Goal: Task Accomplishment & Management: Complete application form

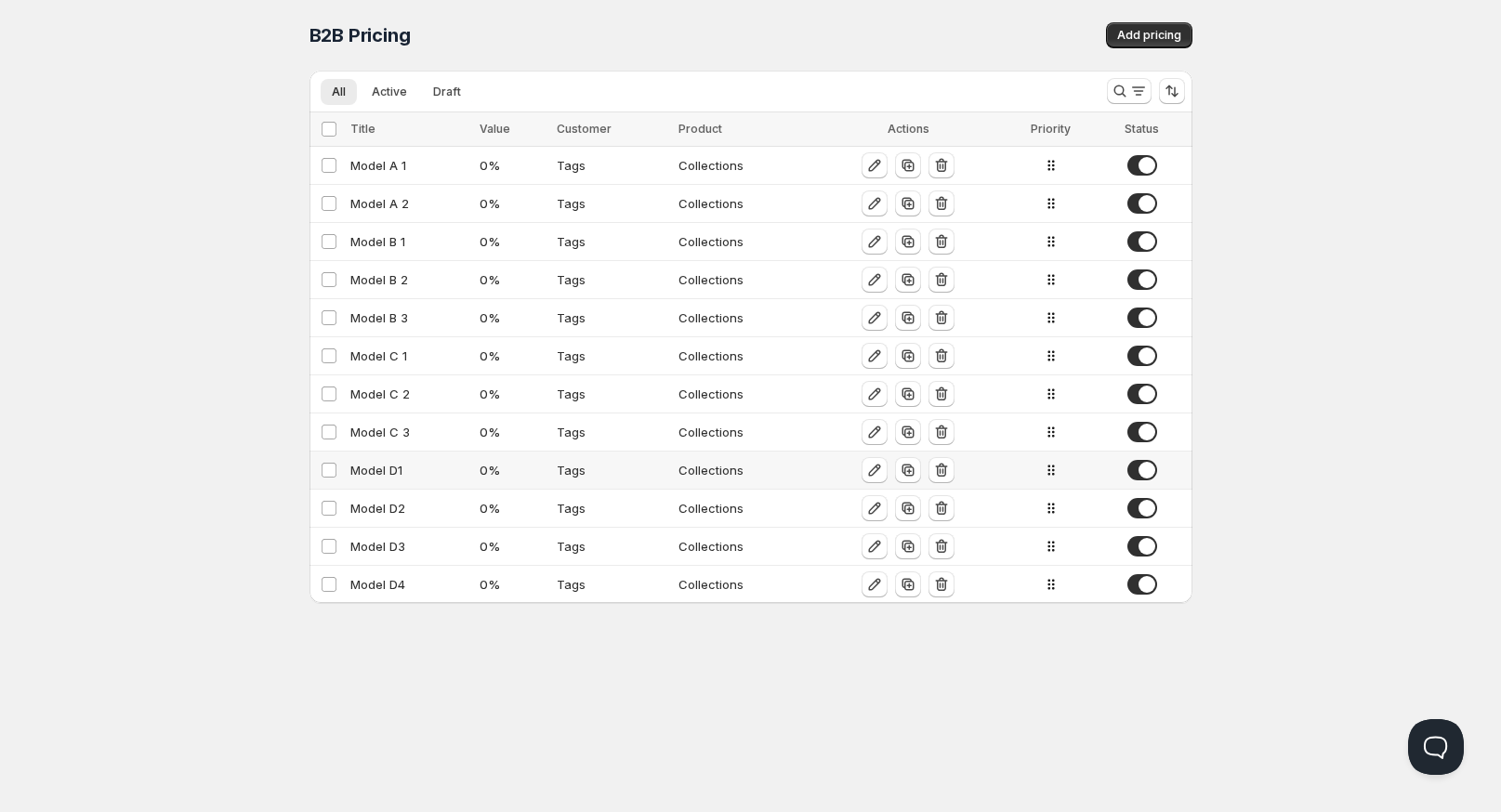
click at [388, 464] on div "Model D1" at bounding box center [410, 470] width 119 height 19
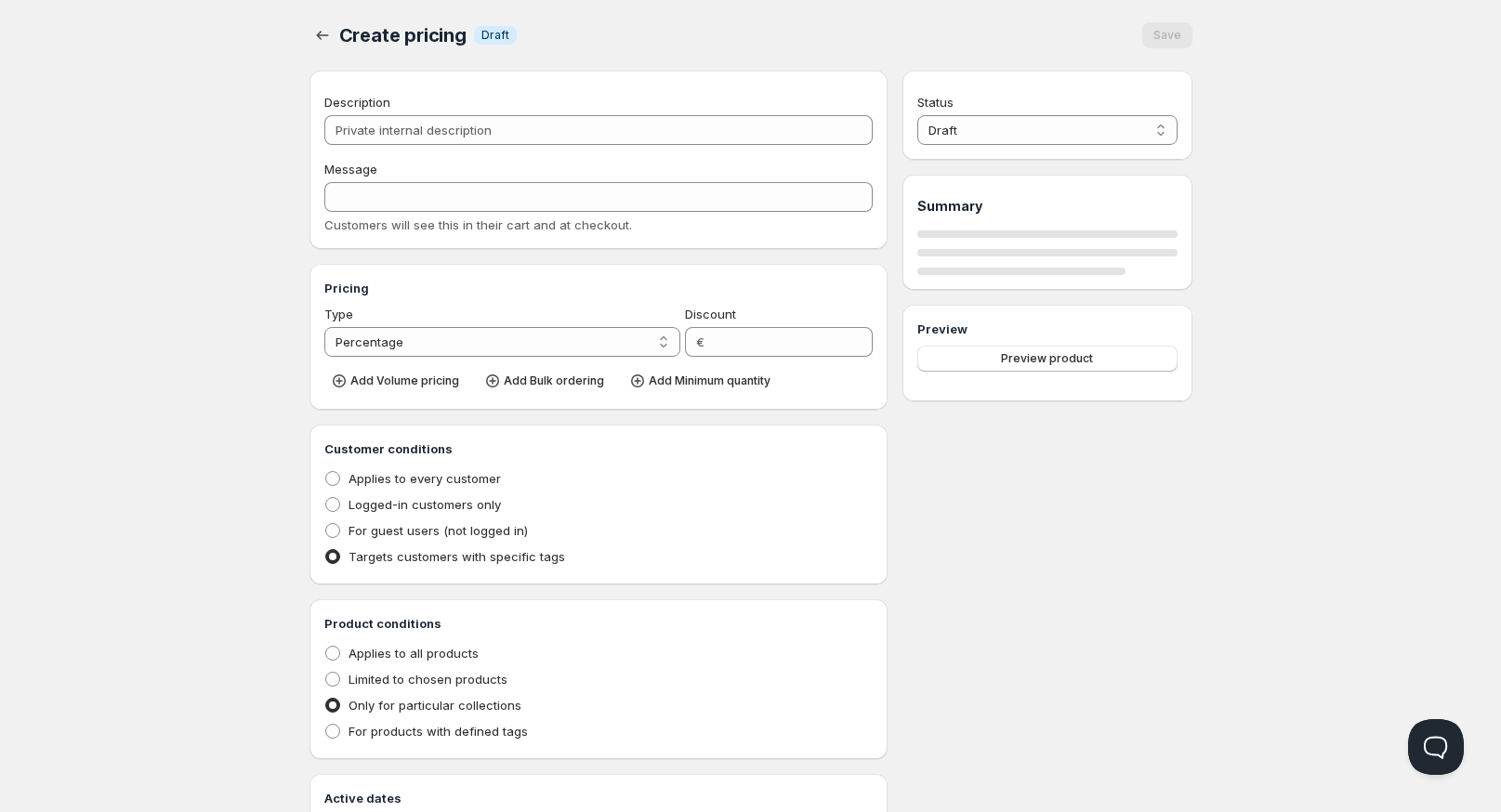
type input "Model D1"
type input "0"
radio input "true"
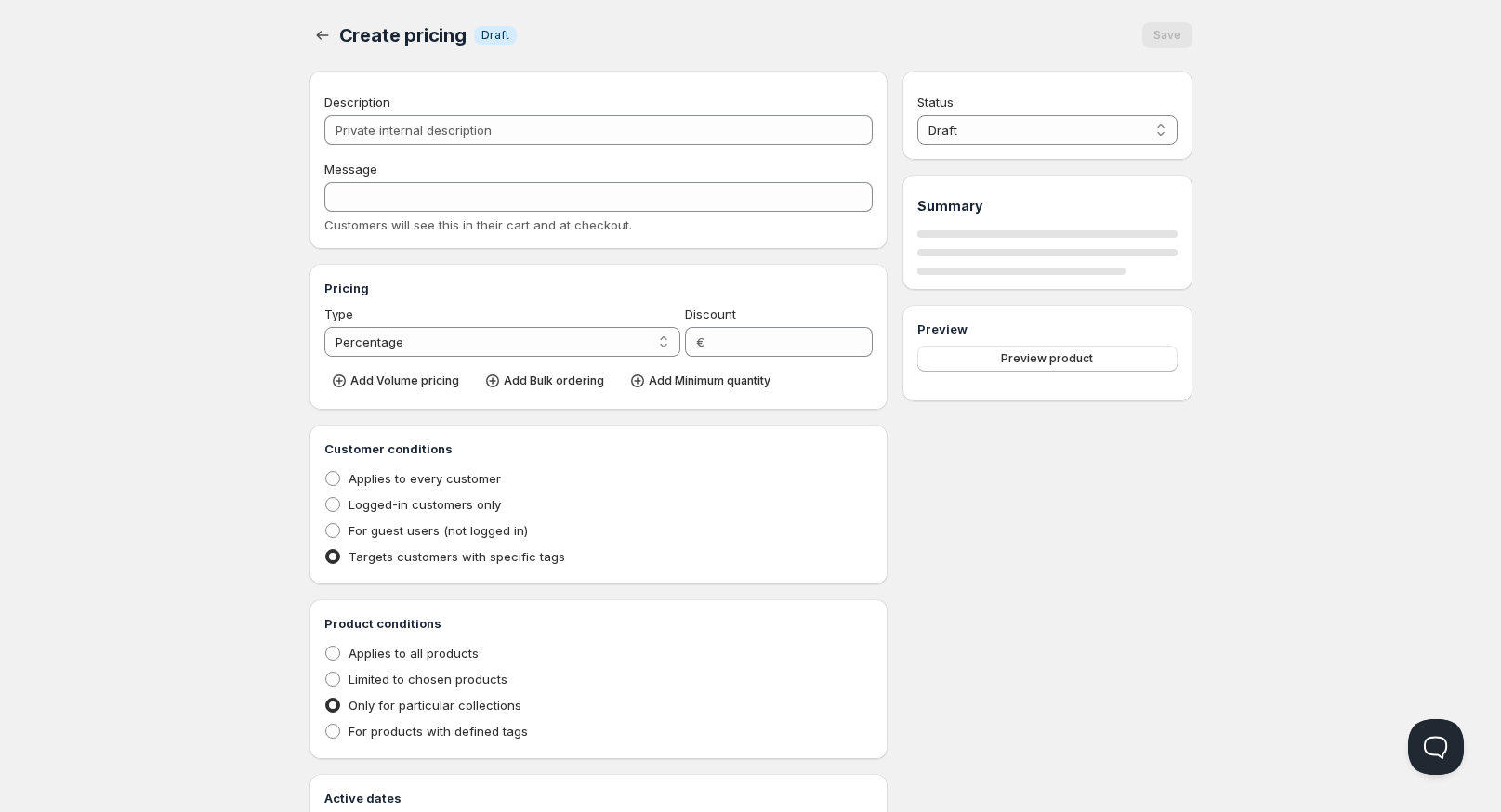
select select "1"
select select "2"
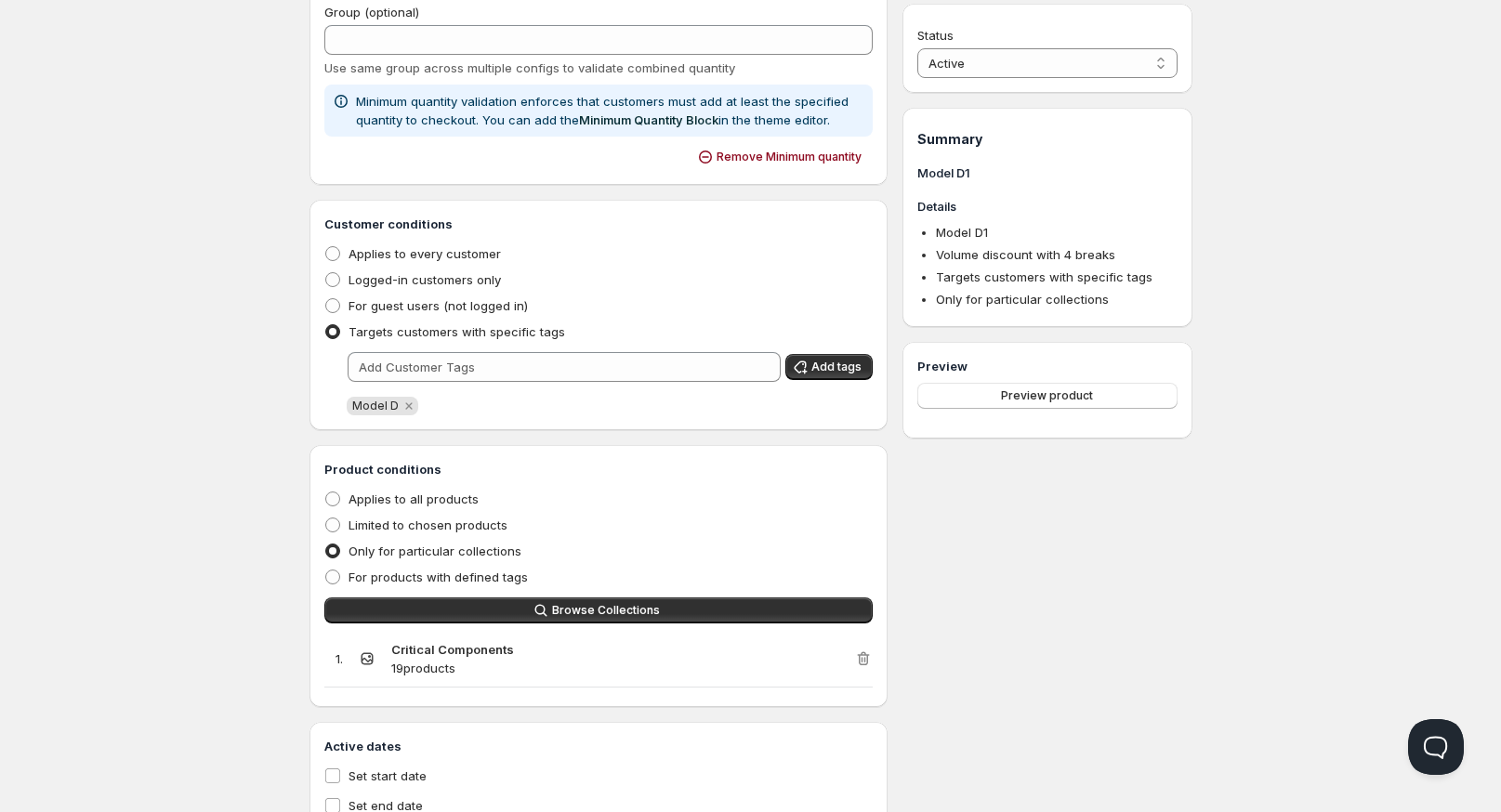
scroll to position [1101, 0]
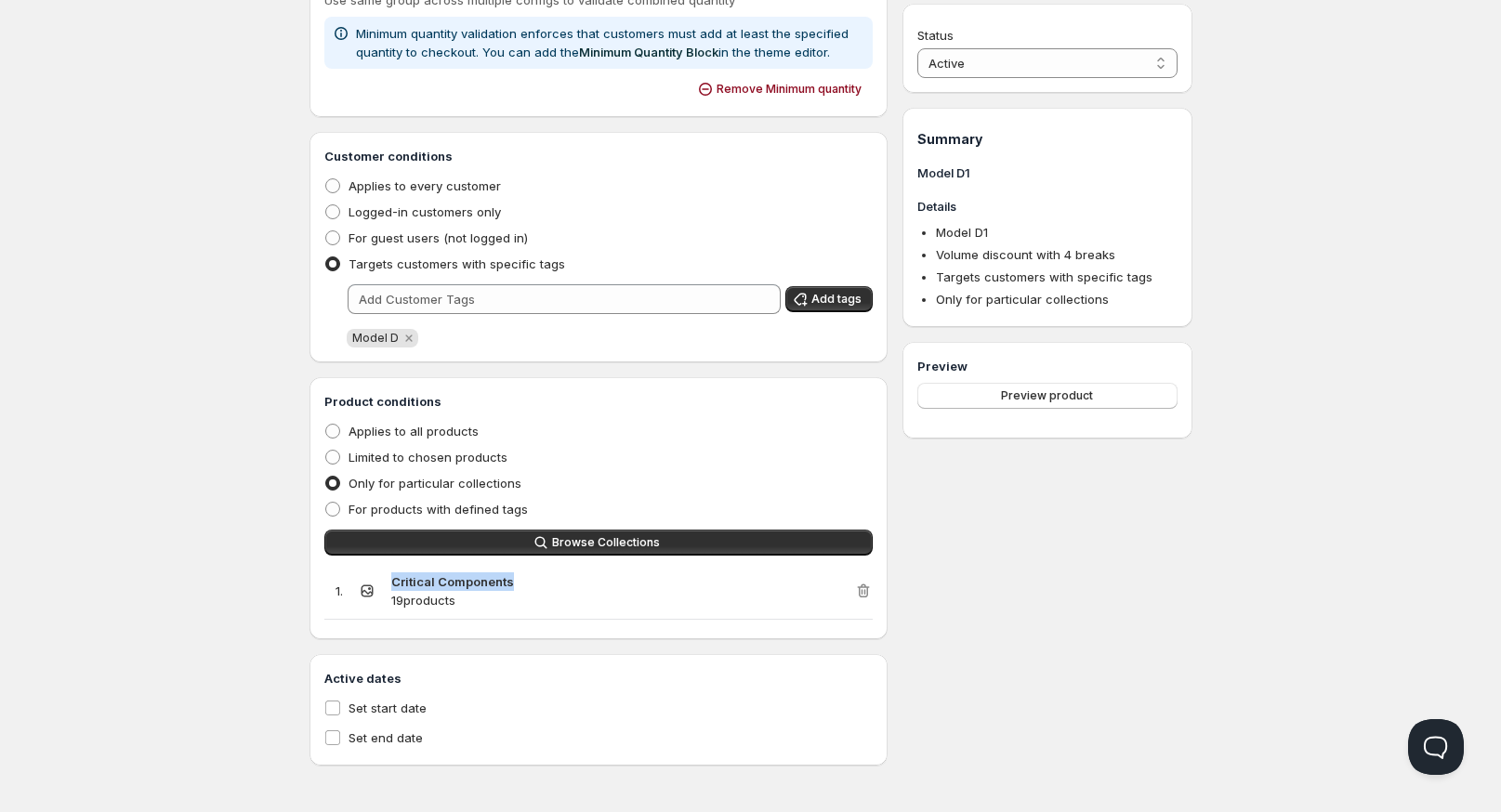
drag, startPoint x: 393, startPoint y: 578, endPoint x: 512, endPoint y: 583, distance: 119.1
click at [512, 583] on div "Critical Components 19 products" at bounding box center [623, 591] width 464 height 37
click at [447, 588] on strong "Critical Components" at bounding box center [452, 582] width 123 height 15
click at [449, 586] on strong "Critical Components" at bounding box center [452, 582] width 123 height 15
click at [433, 582] on strong "Critical Components" at bounding box center [452, 582] width 123 height 15
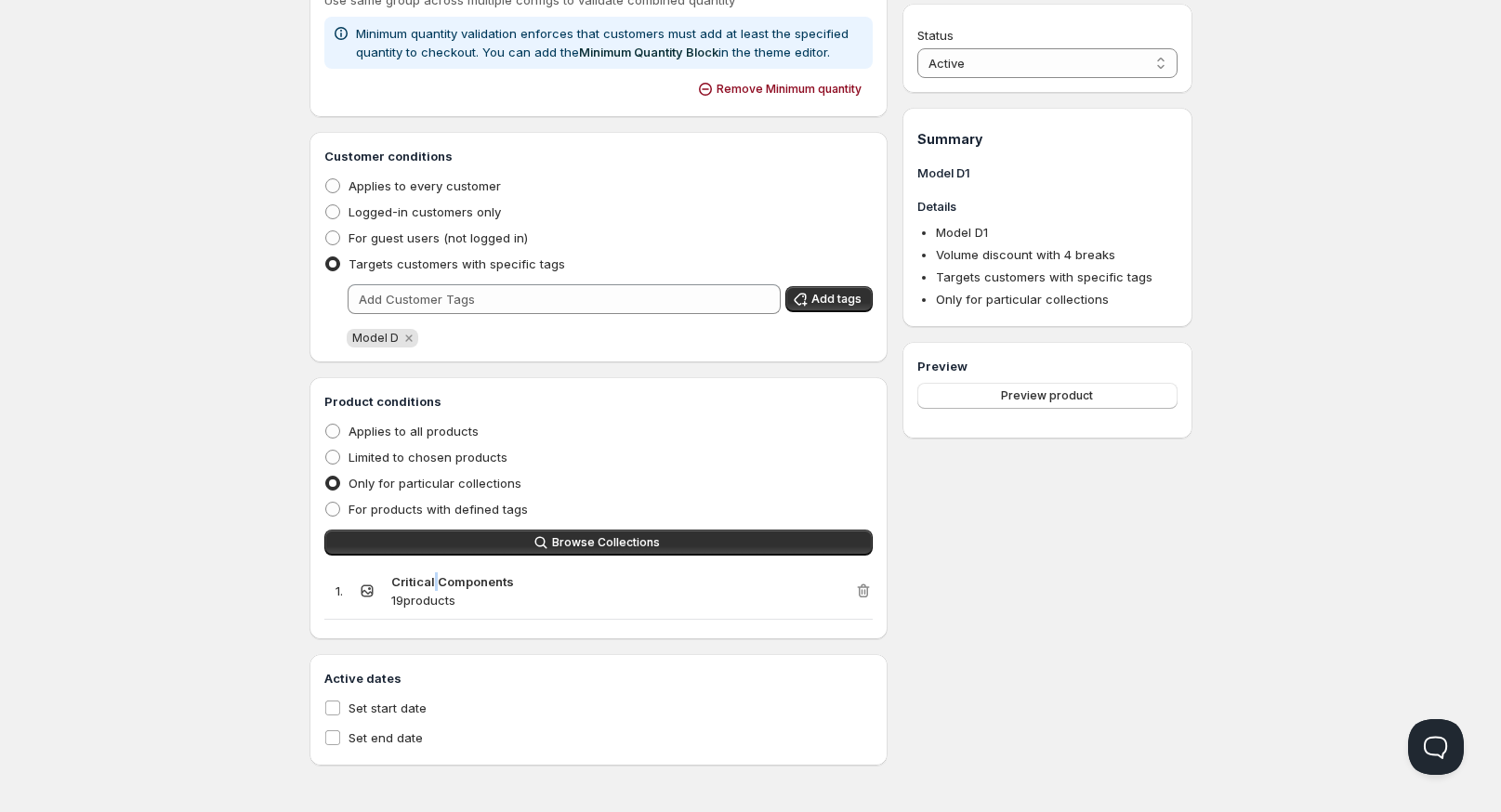
click at [433, 582] on strong "Critical Components" at bounding box center [452, 582] width 123 height 15
copy strong "Critical Components"
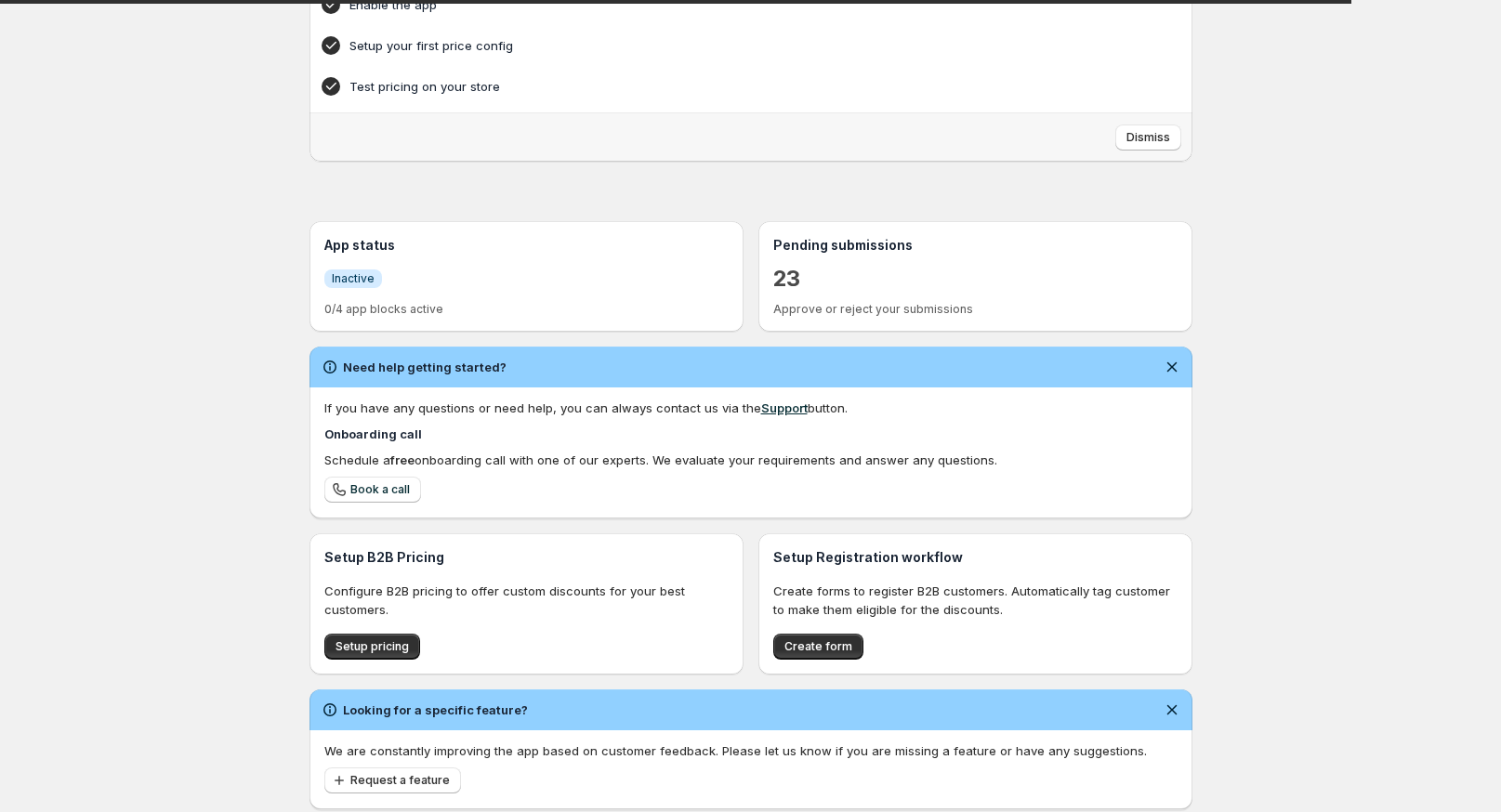
scroll to position [206, 0]
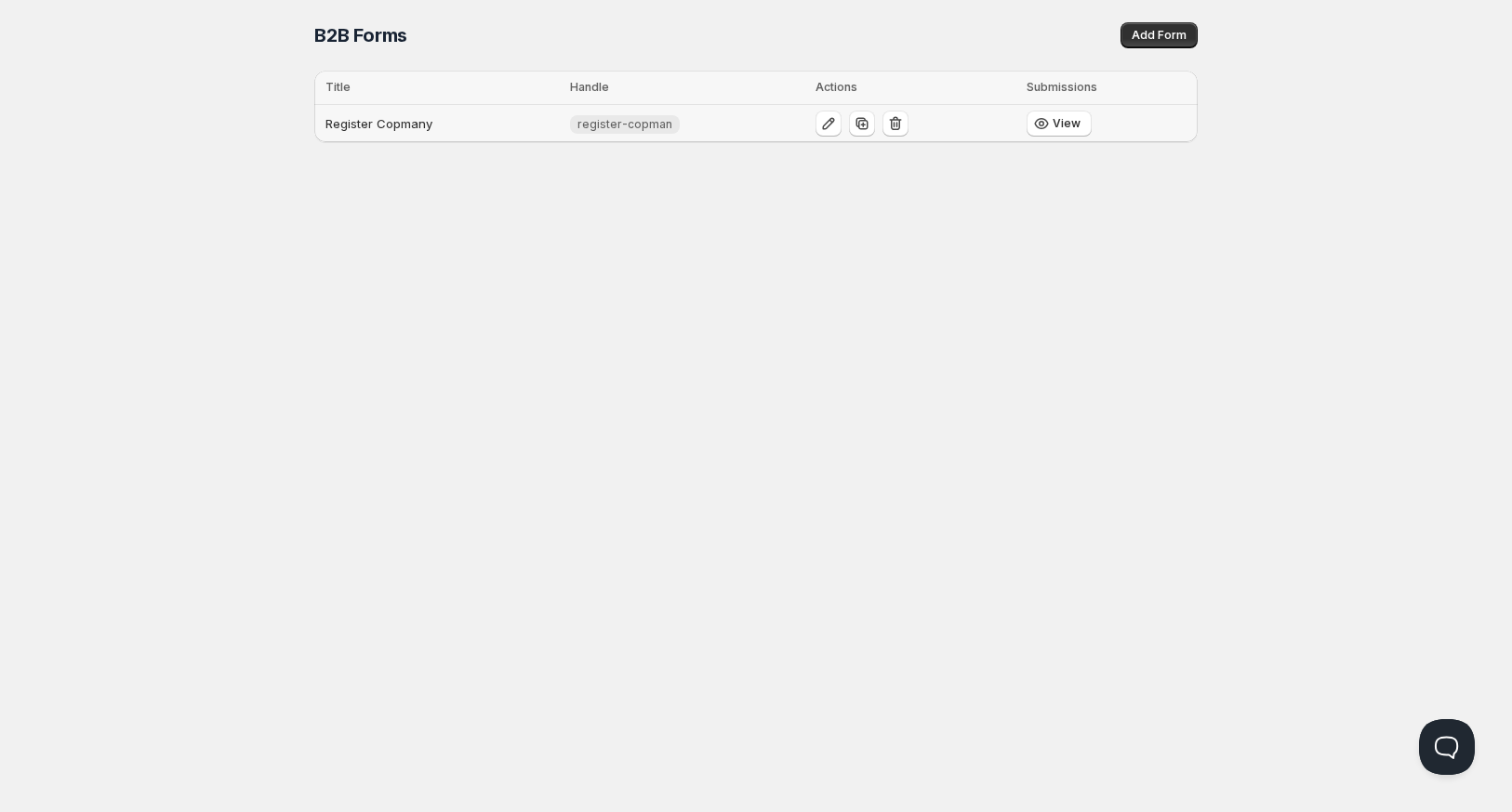
click at [437, 131] on td "Register Copmany" at bounding box center [439, 124] width 250 height 38
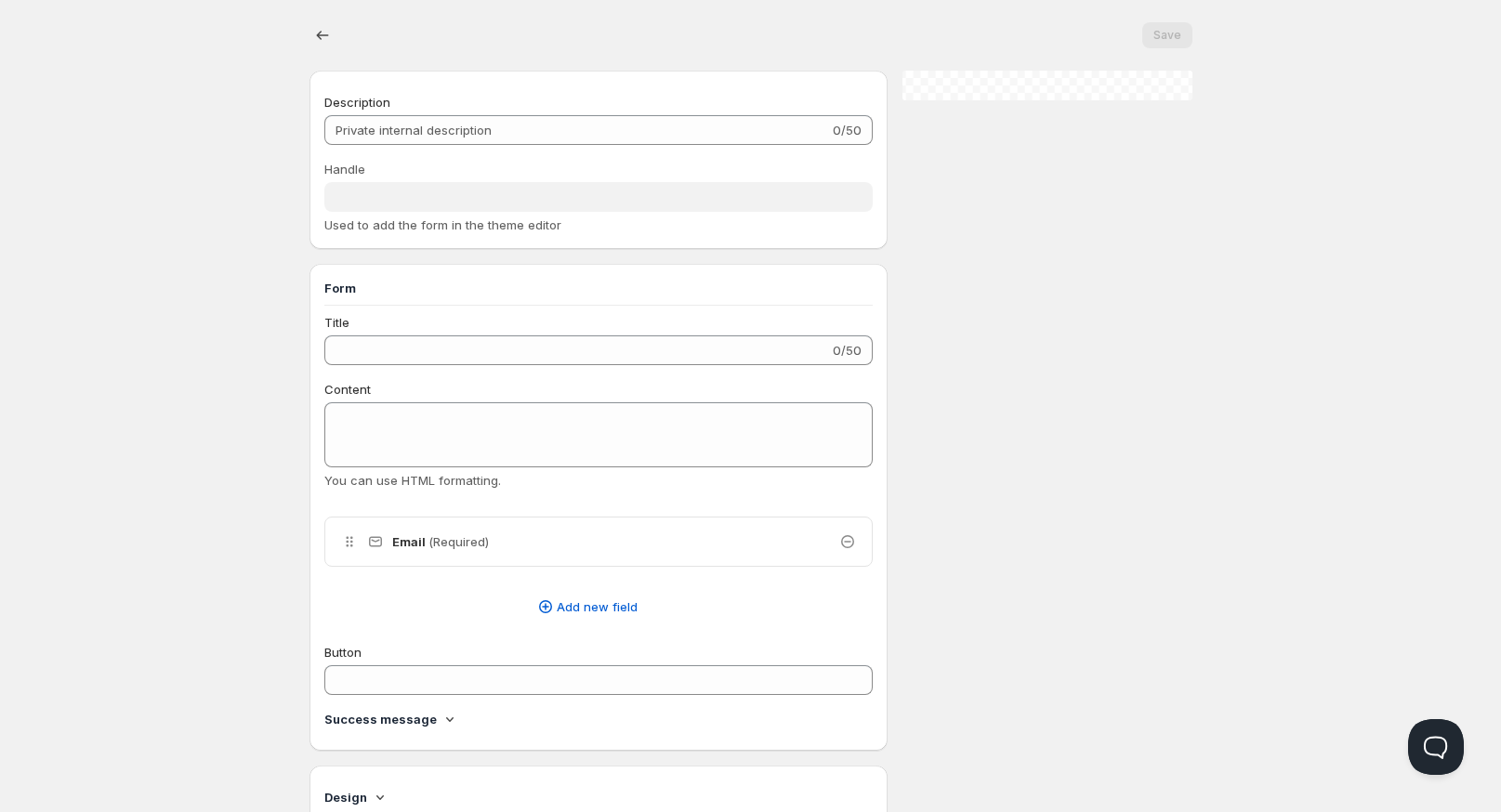
type input "Register Copmany"
type input "register-copman"
type input "Register"
radio input "true"
checkbox input "true"
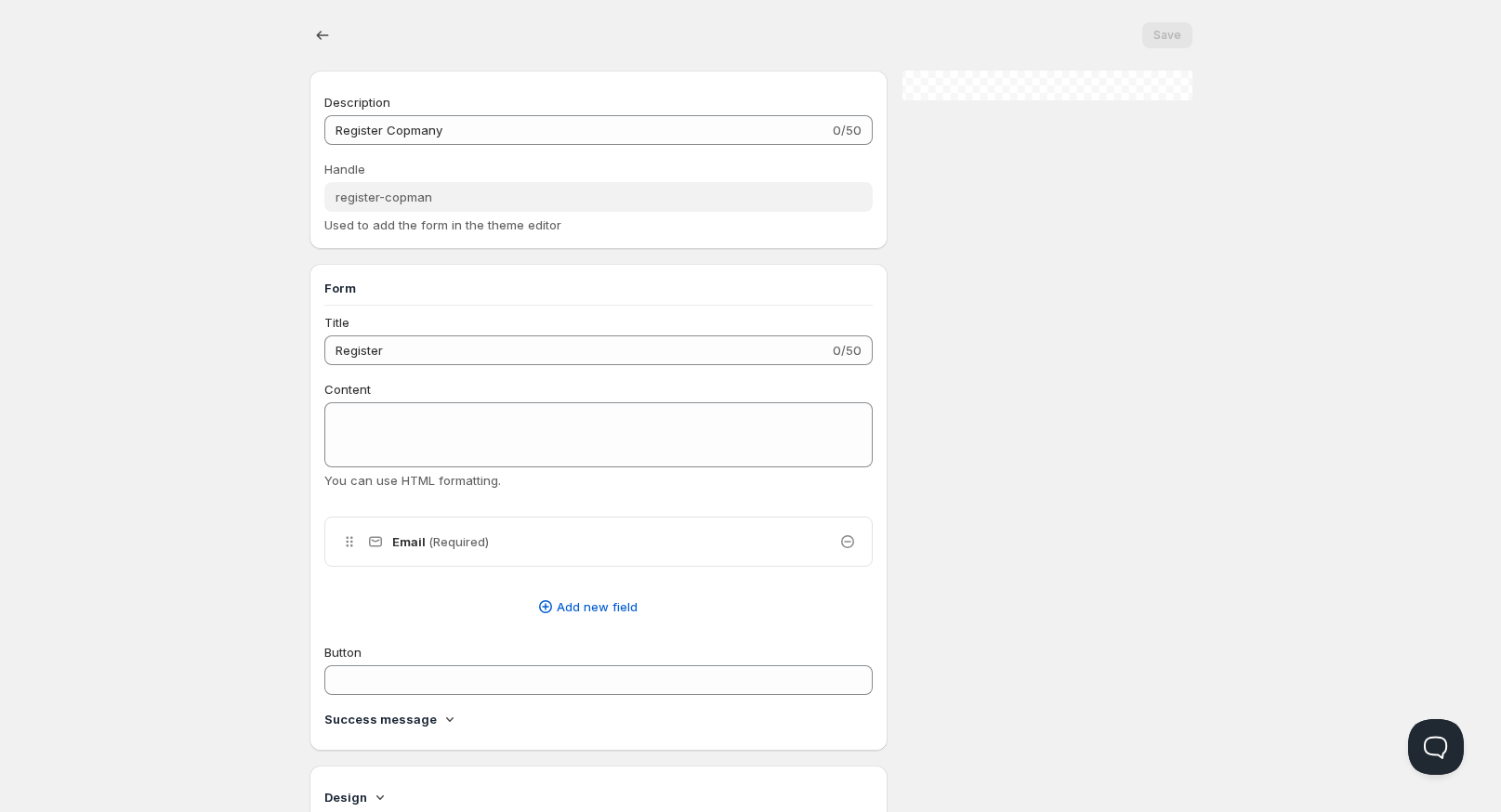
checkbox input "true"
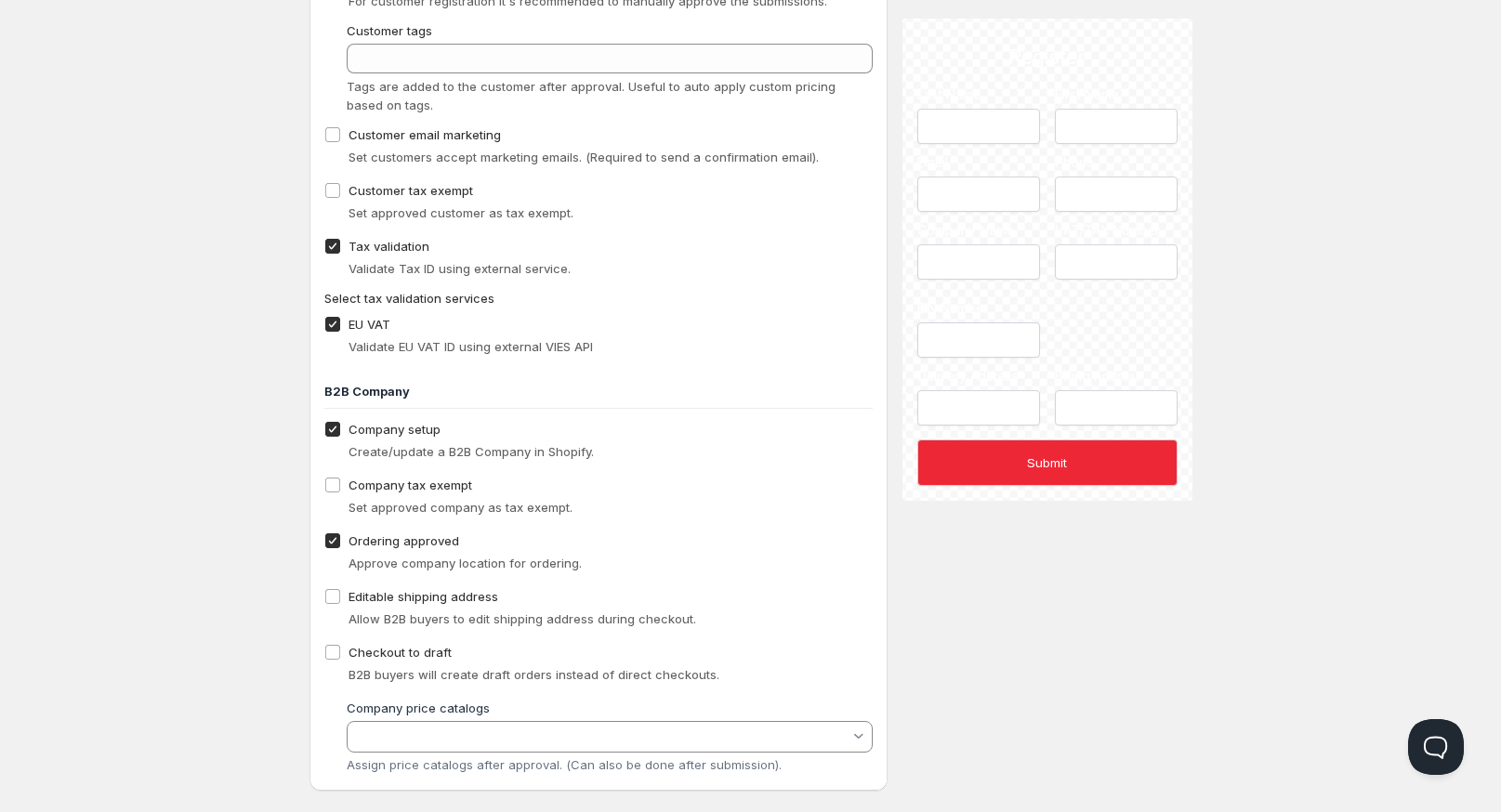
scroll to position [1729, 0]
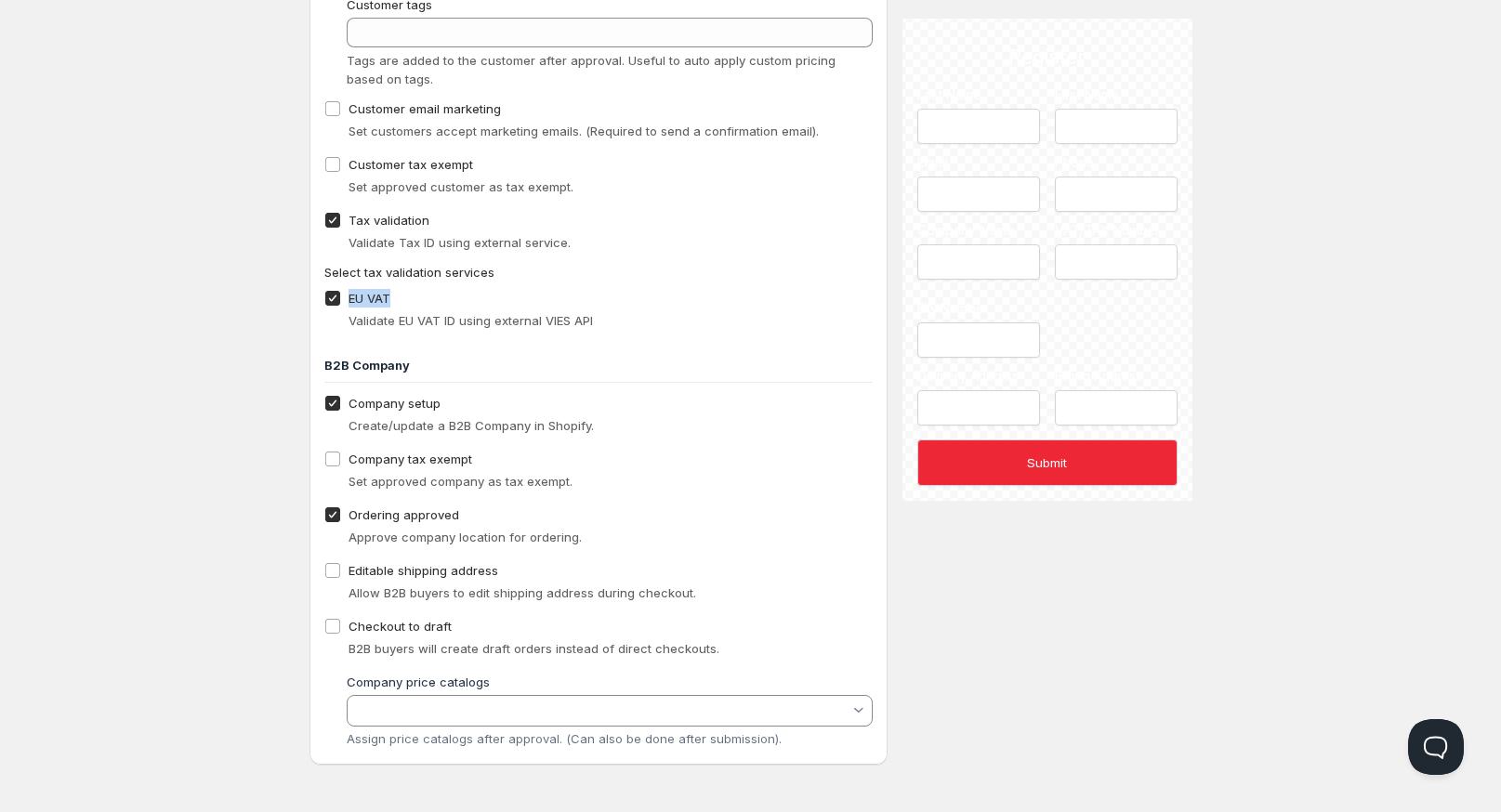
drag, startPoint x: 394, startPoint y: 295, endPoint x: 349, endPoint y: 300, distance: 45.3
click at [349, 300] on div "EU VAT Validate EU VAT ID using external VIES API" at bounding box center [599, 308] width 549 height 44
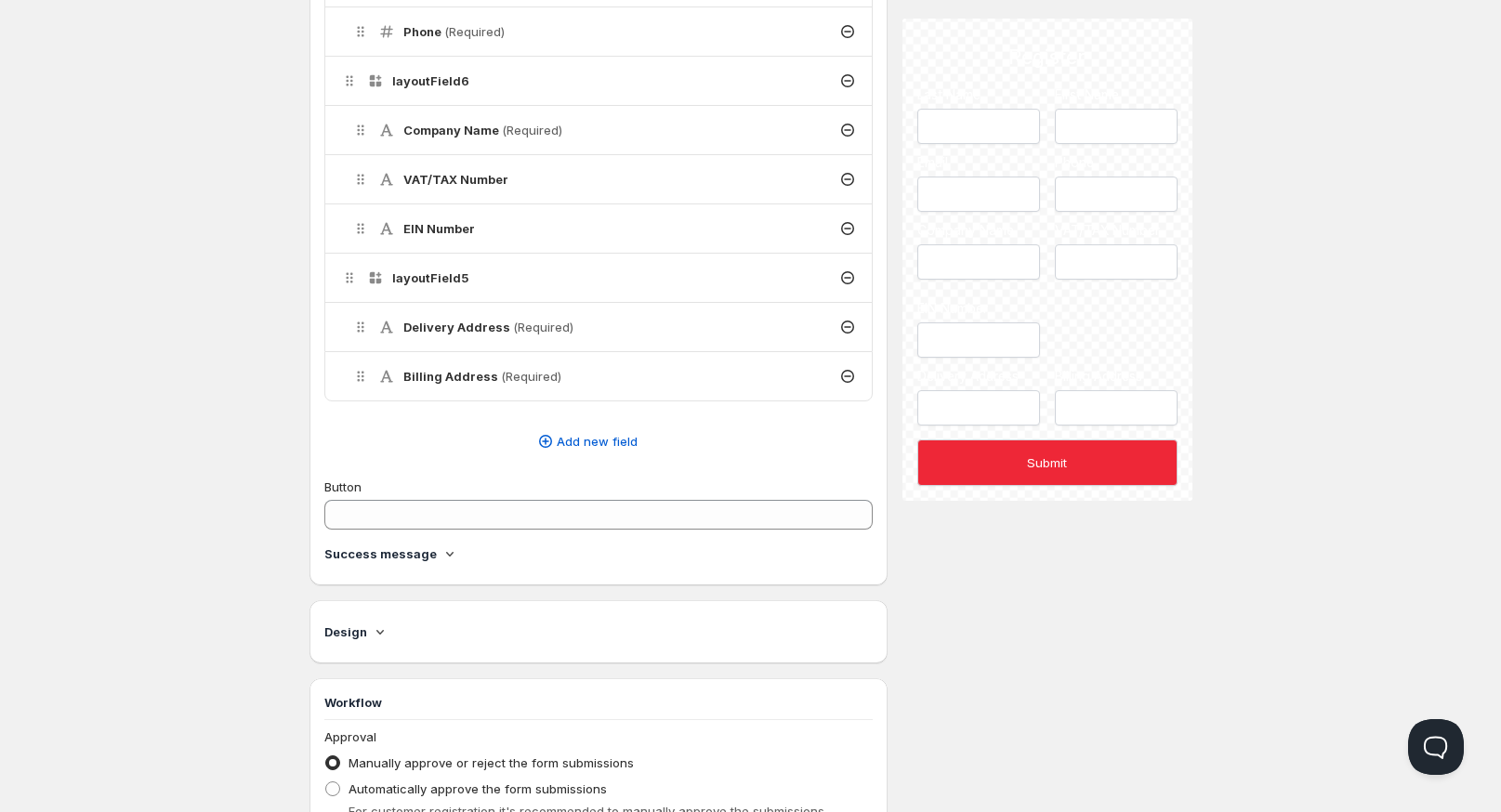
scroll to position [722, 0]
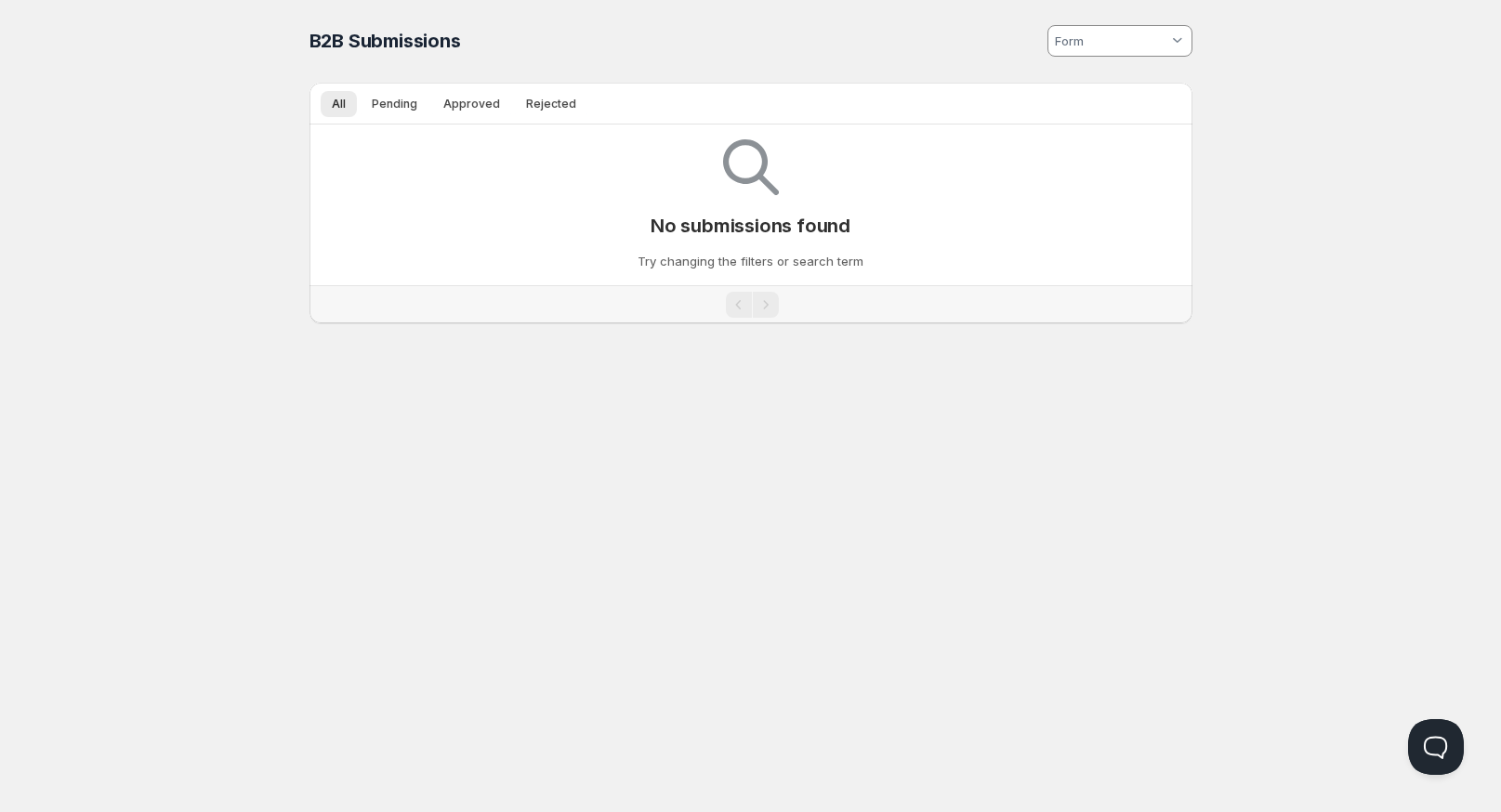
scroll to position [47, 0]
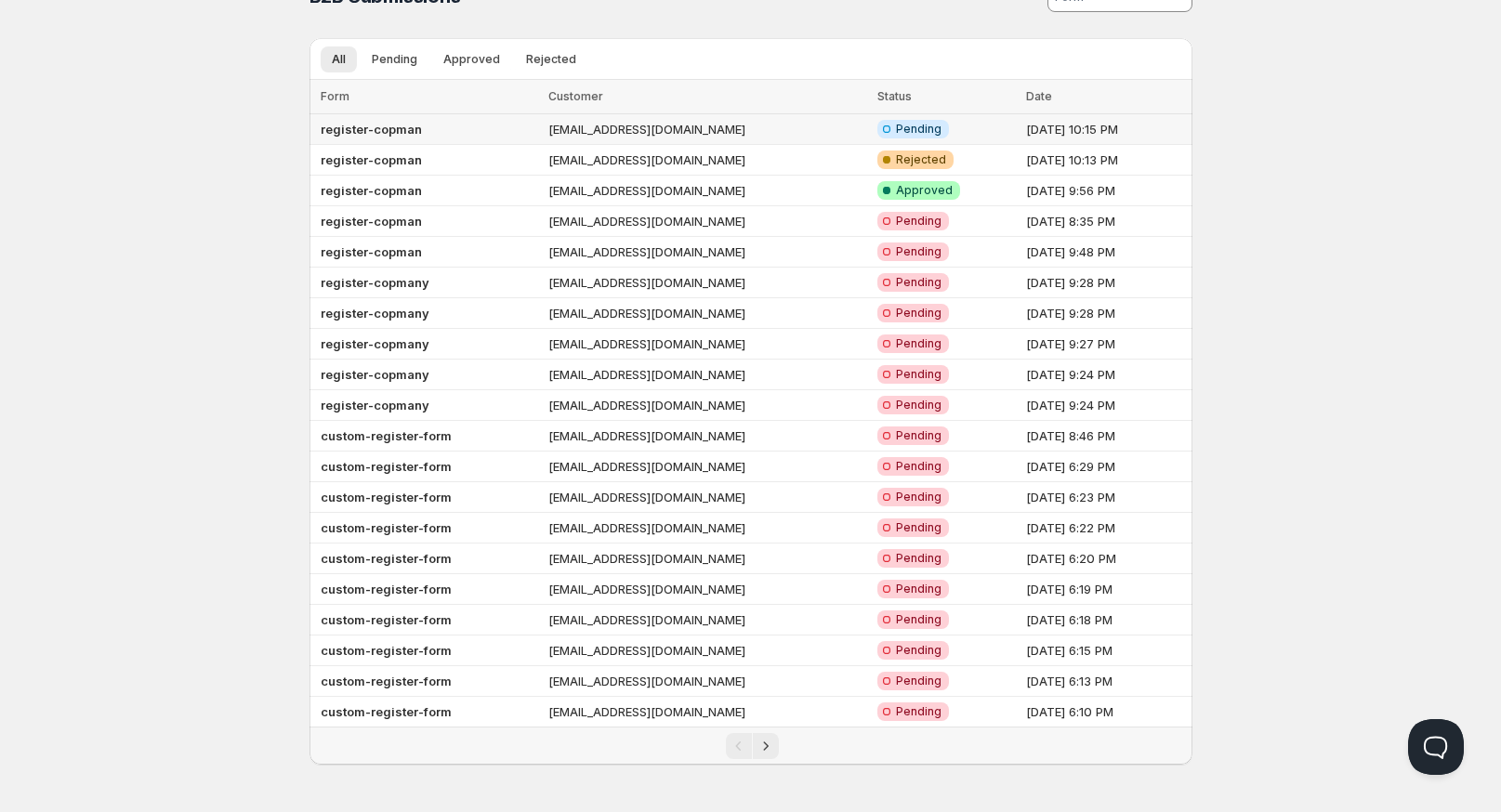
click at [388, 129] on b "register-copman" at bounding box center [371, 130] width 101 height 15
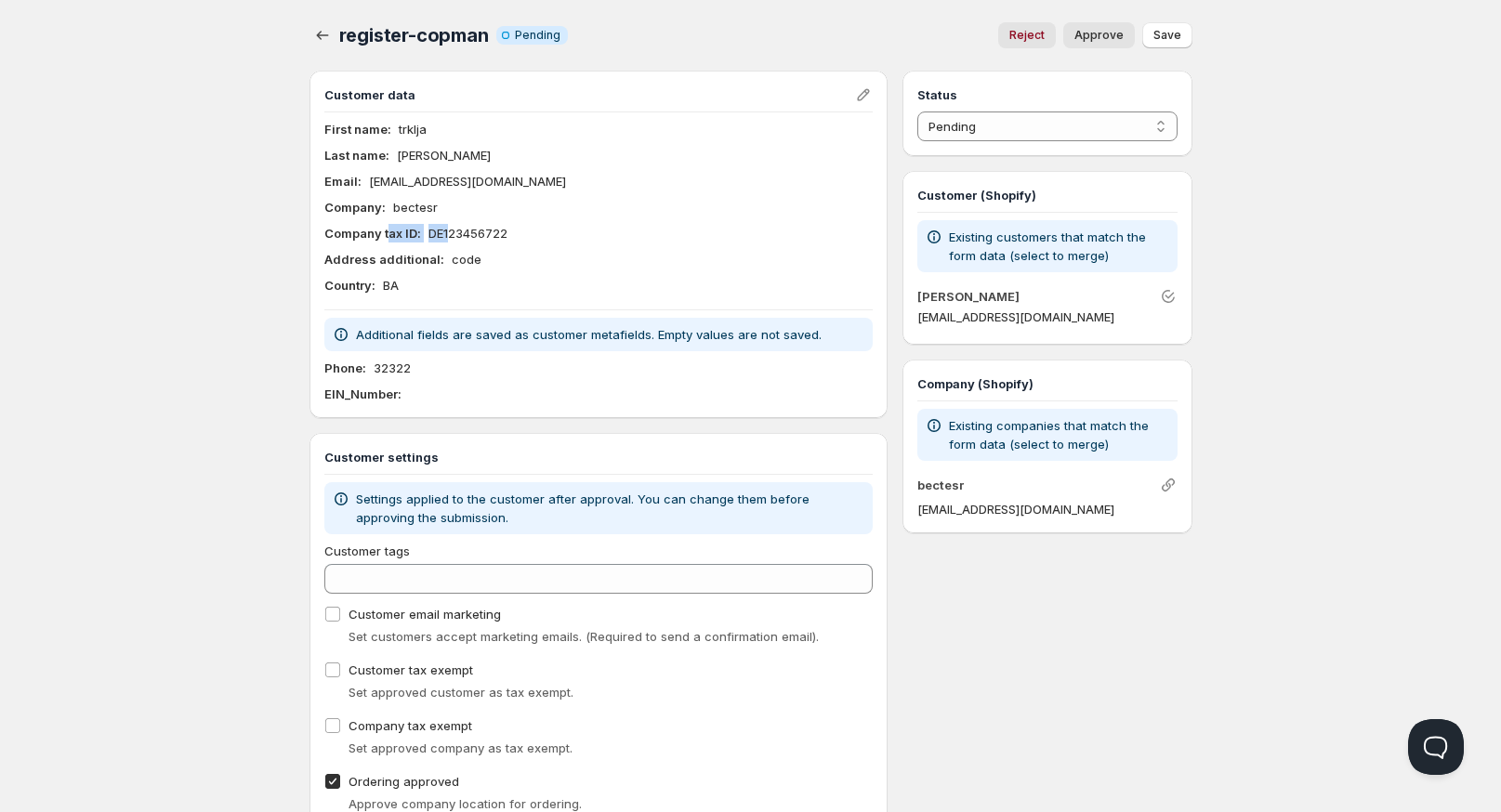
drag, startPoint x: 391, startPoint y: 235, endPoint x: 448, endPoint y: 231, distance: 57.1
click at [448, 231] on div "Company tax ID : DE123456722" at bounding box center [599, 234] width 549 height 19
click at [443, 232] on p "DE123456722" at bounding box center [468, 234] width 79 height 19
drag, startPoint x: 321, startPoint y: 233, endPoint x: 541, endPoint y: 235, distance: 220.0
click at [541, 235] on div "Customer data First name : trklja Last name : sandi Email : sanditrklja@gmail.c…" at bounding box center [599, 244] width 579 height 347
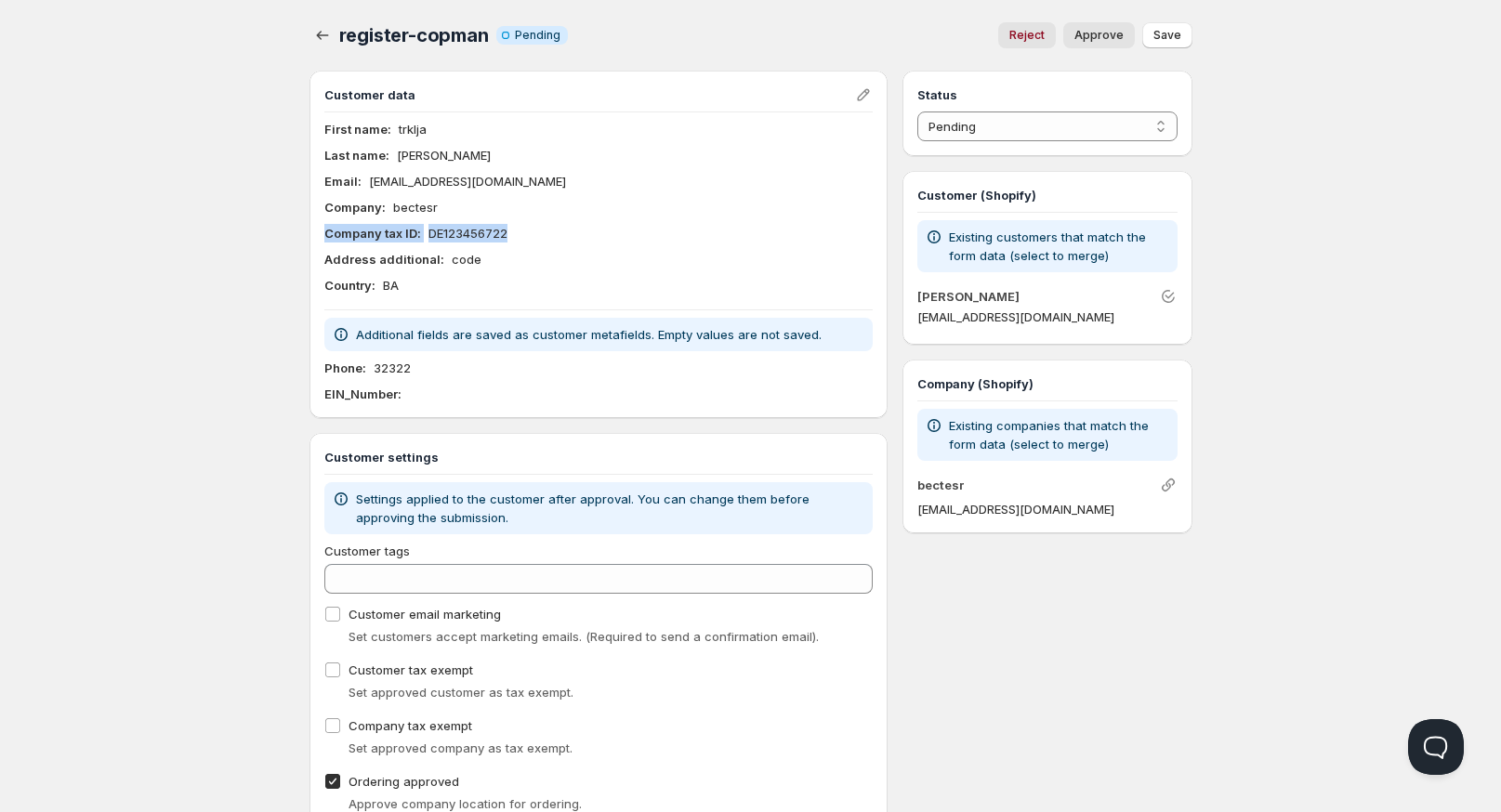
click at [521, 231] on div "Company tax ID : DE123456722" at bounding box center [599, 234] width 549 height 19
click at [1018, 133] on select "Pending Approved Rejected Ignored Spam" at bounding box center [1047, 126] width 259 height 29
select select "1"
click at [917, 112] on select "Pending Approved Rejected Ignored Spam" at bounding box center [1047, 126] width 259 height 29
click at [1164, 40] on span "Save" at bounding box center [1167, 35] width 27 height 15
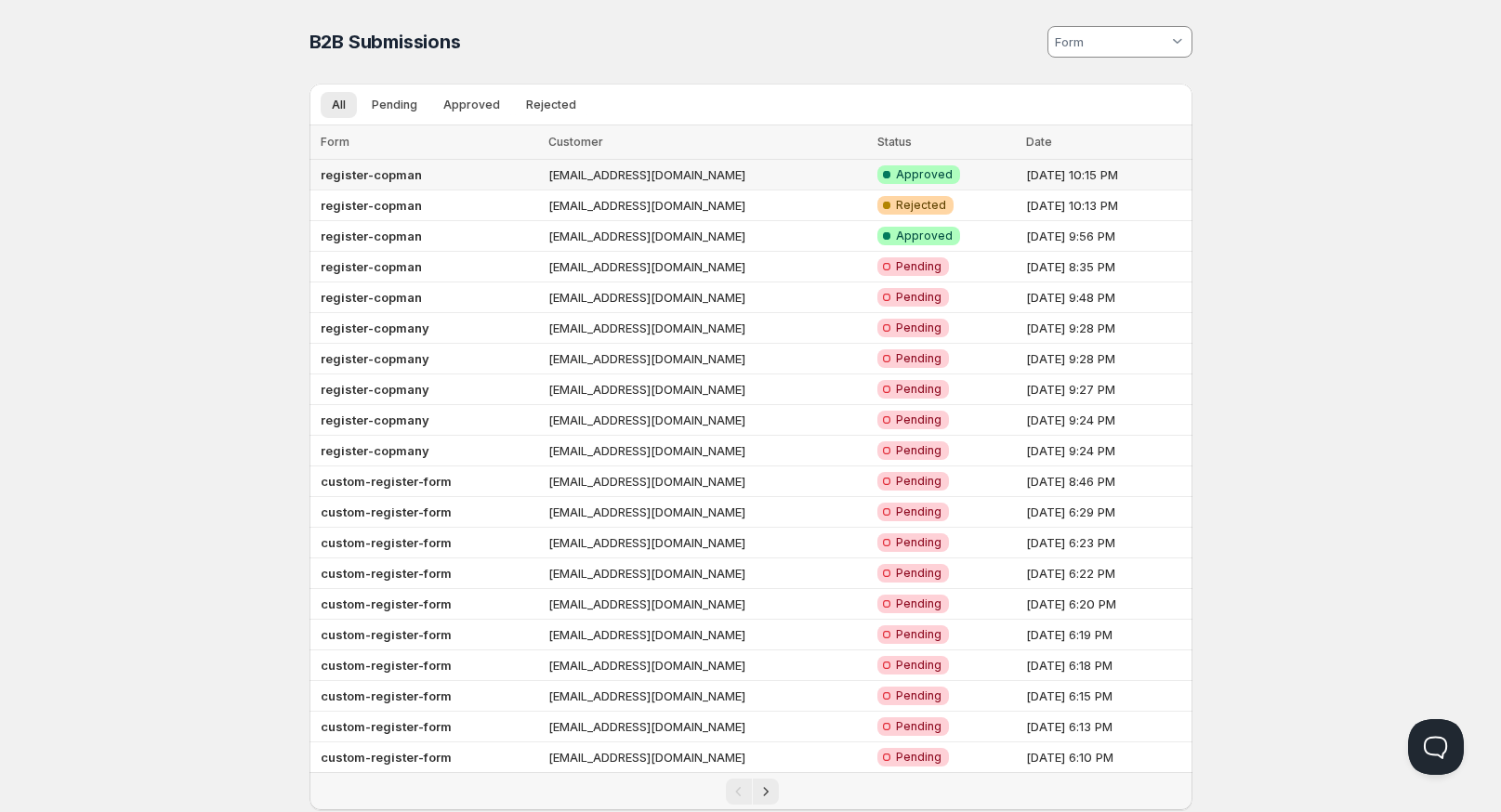
click at [370, 171] on b "register-copman" at bounding box center [371, 175] width 101 height 15
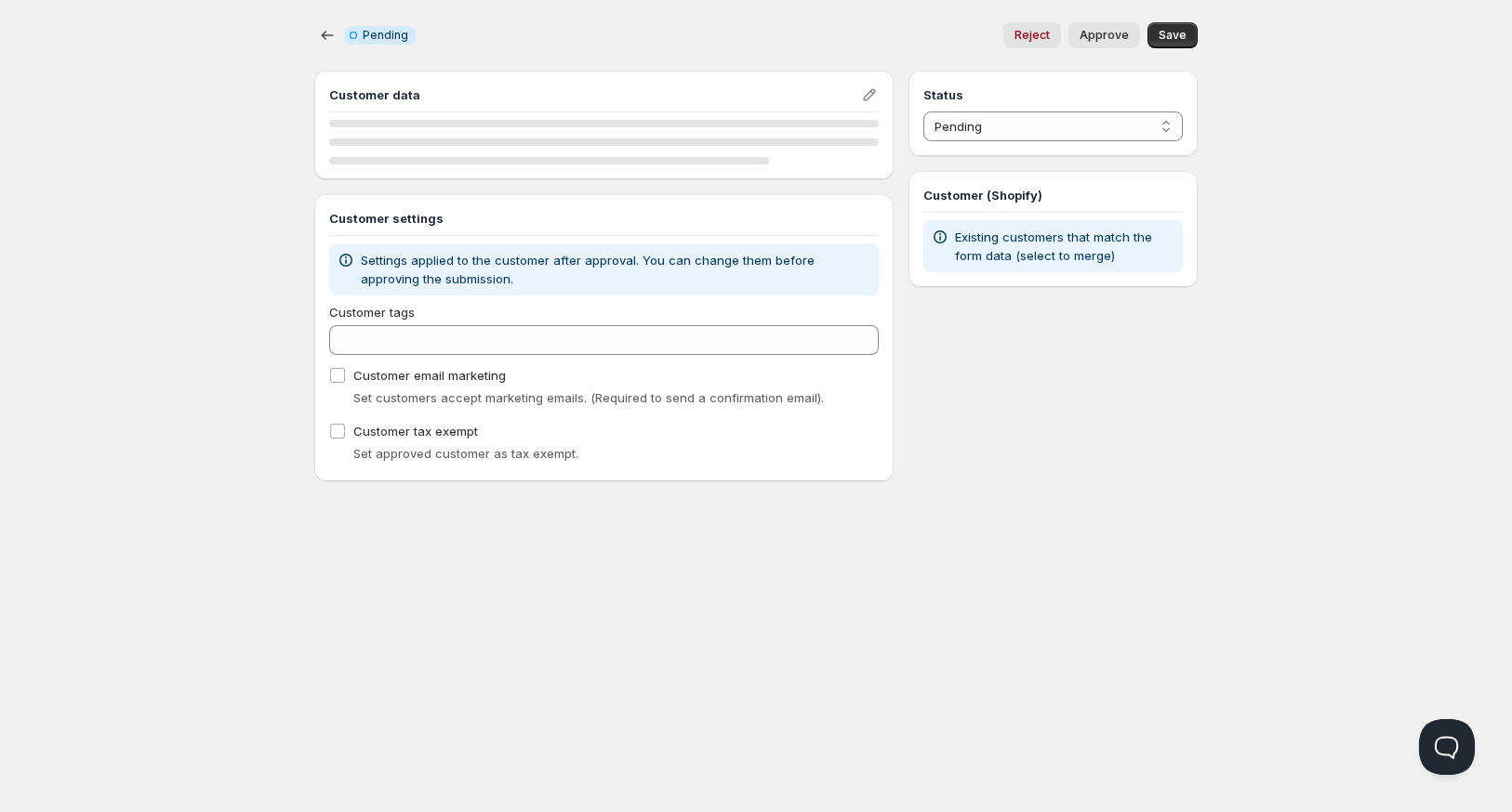
select select "1"
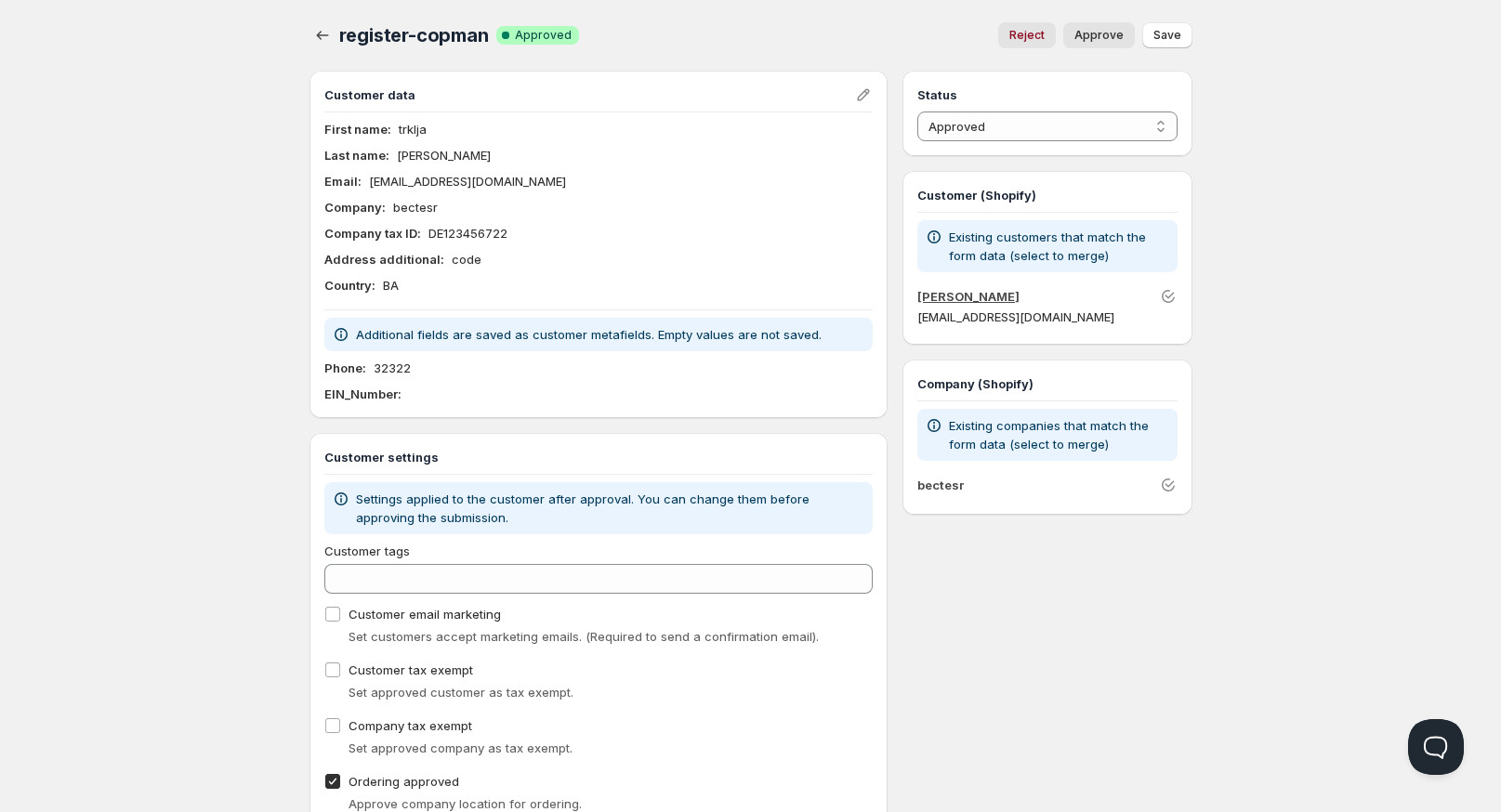
click at [958, 295] on link "[PERSON_NAME]" at bounding box center [968, 296] width 102 height 15
